Goal: Task Accomplishment & Management: Use online tool/utility

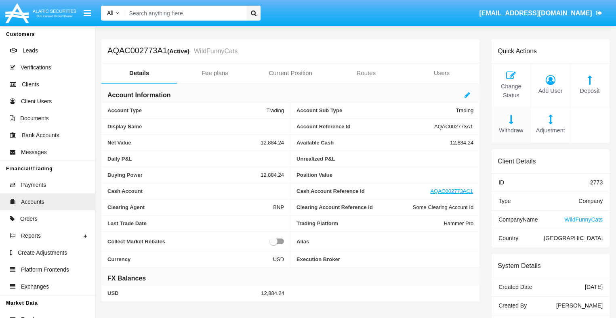
click at [511, 130] on span "Withdraw" at bounding box center [510, 130] width 31 height 9
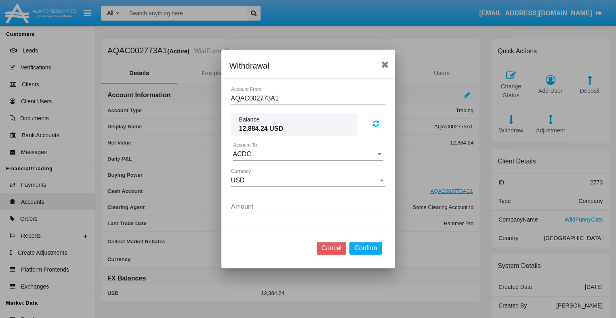
click at [308, 154] on input "ACDC" at bounding box center [308, 154] width 150 height 7
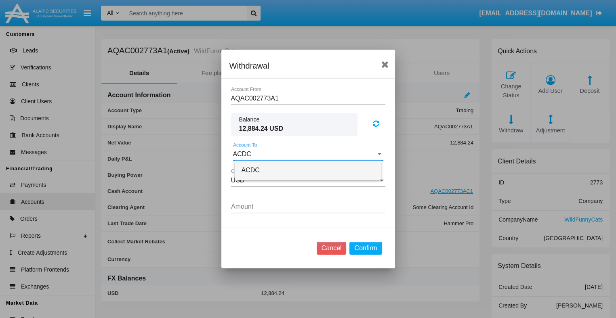
click at [249, 170] on span "ACDC" at bounding box center [250, 170] width 18 height 7
type input "ACDC"
type input "78.83"
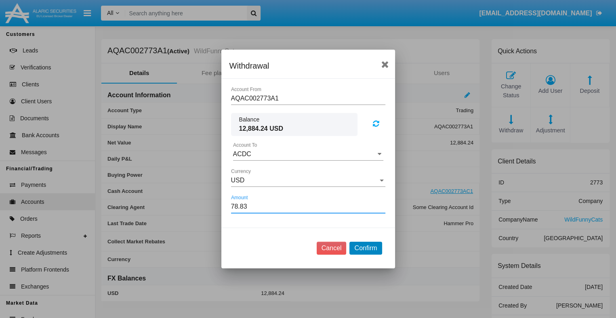
click at [365, 248] on button "Confirm" at bounding box center [365, 248] width 32 height 13
